Goal: Information Seeking & Learning: Learn about a topic

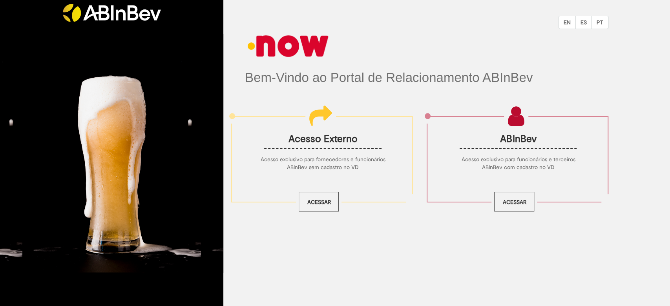
click at [528, 201] on div "ABInBev Acesso exclusivo para funcionários e terceiros ABInBev com cadastro no …" at bounding box center [518, 159] width 180 height 86
click at [512, 199] on link "Acessar" at bounding box center [514, 202] width 40 height 20
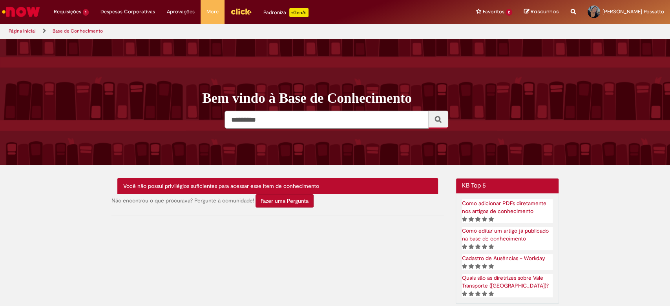
click at [238, 10] on img "Menu Cabeçalho" at bounding box center [240, 11] width 21 height 12
click at [23, 8] on img "Ir para a Homepage" at bounding box center [21, 12] width 40 height 16
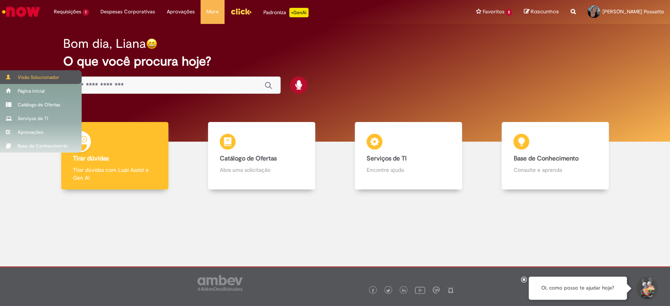
click at [25, 78] on div "Visão Solucionador" at bounding box center [41, 77] width 82 height 14
